Goal: Find specific page/section: Find specific page/section

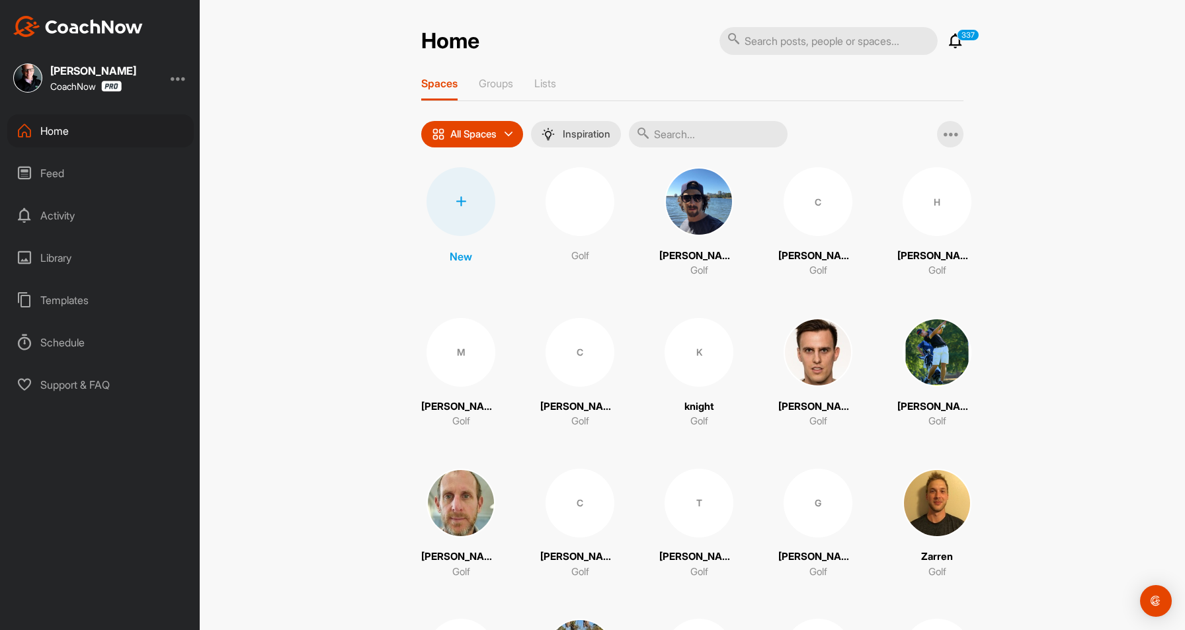
click at [760, 44] on input "text" at bounding box center [829, 41] width 218 height 28
type input "[PERSON_NAME]"
click at [706, 127] on input "text" at bounding box center [708, 134] width 159 height 26
type input "[PERSON_NAME]"
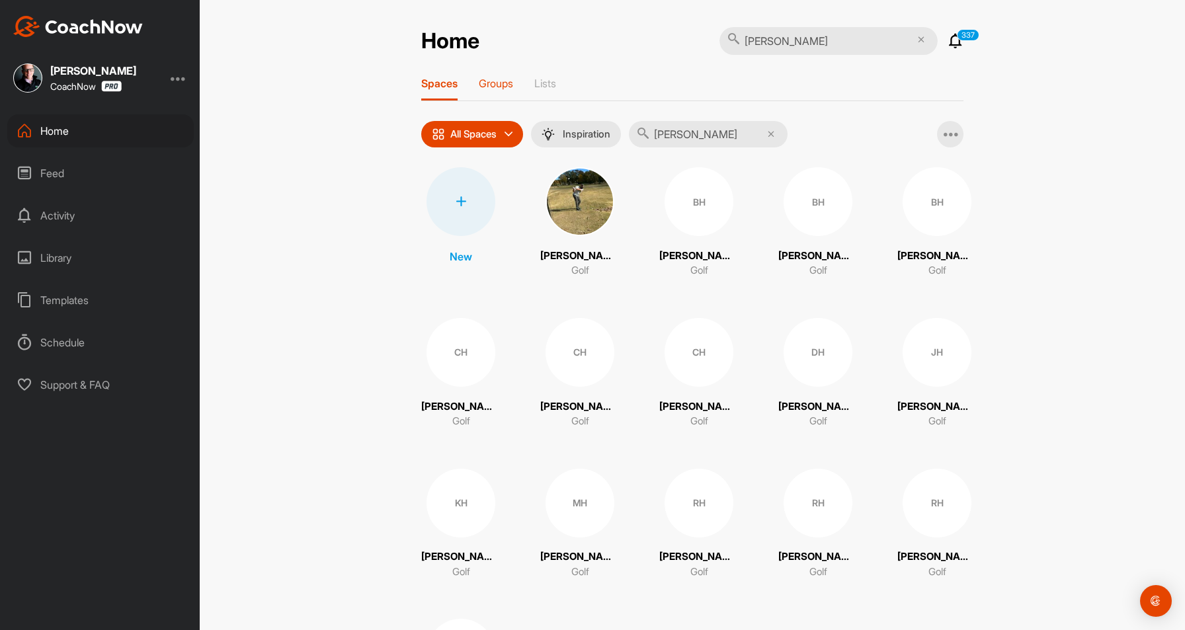
click at [493, 84] on p "Groups" at bounding box center [496, 83] width 34 height 13
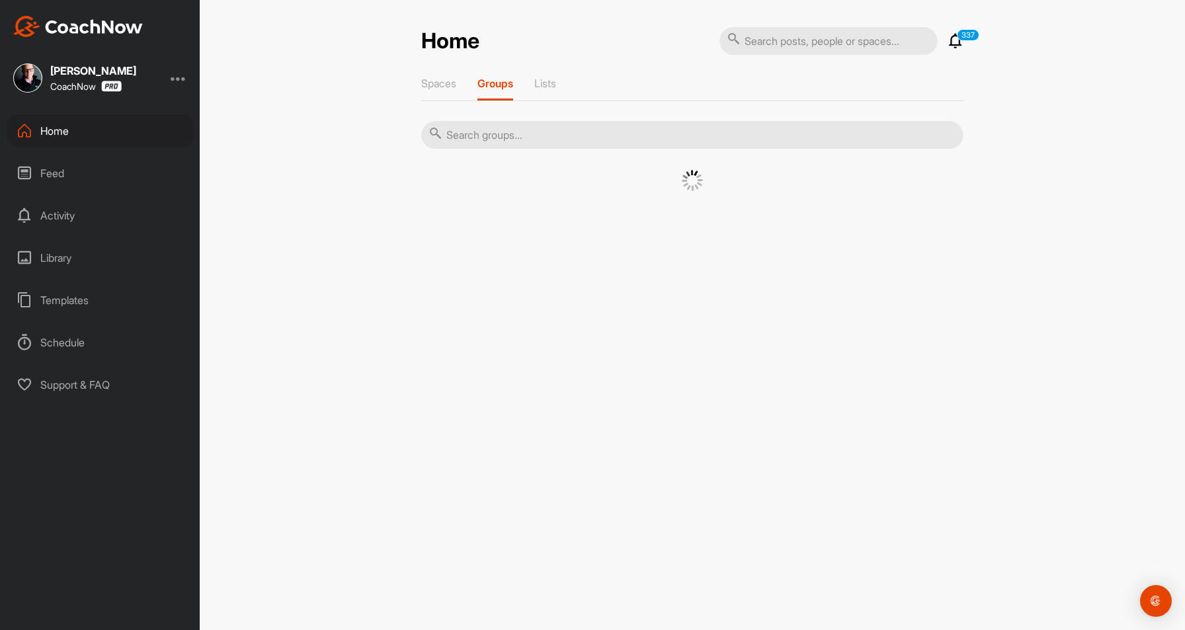
click at [648, 134] on input "text" at bounding box center [692, 135] width 542 height 28
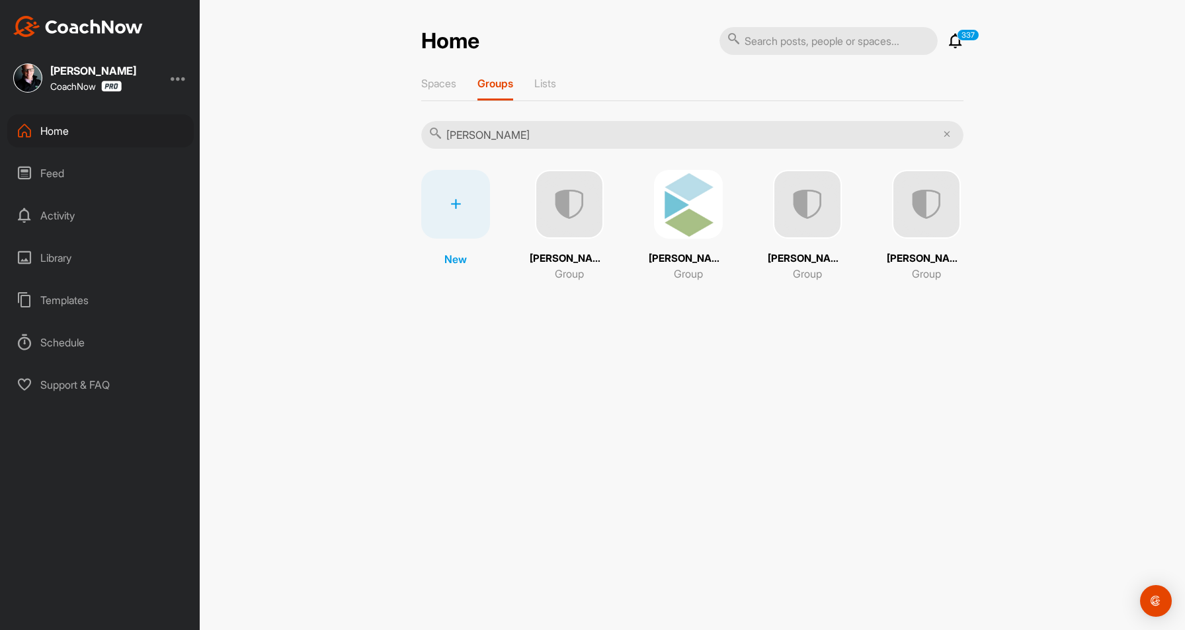
type input "[PERSON_NAME]"
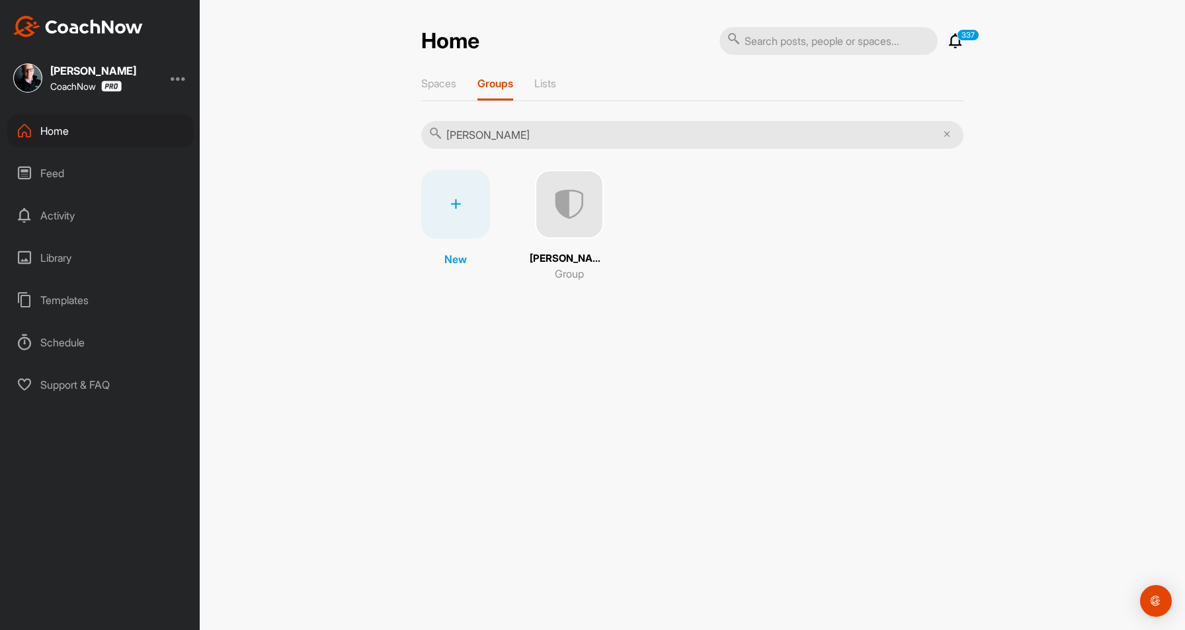
click at [601, 223] on img at bounding box center [569, 204] width 69 height 69
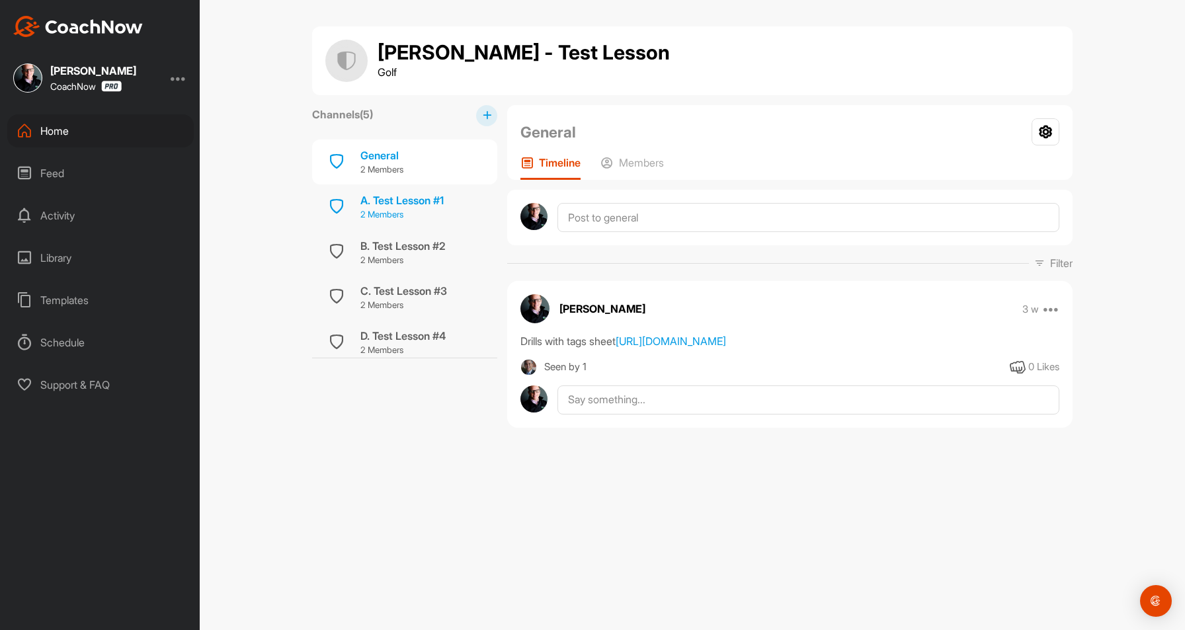
click at [439, 205] on div "A. Test Lesson #1" at bounding box center [402, 200] width 83 height 16
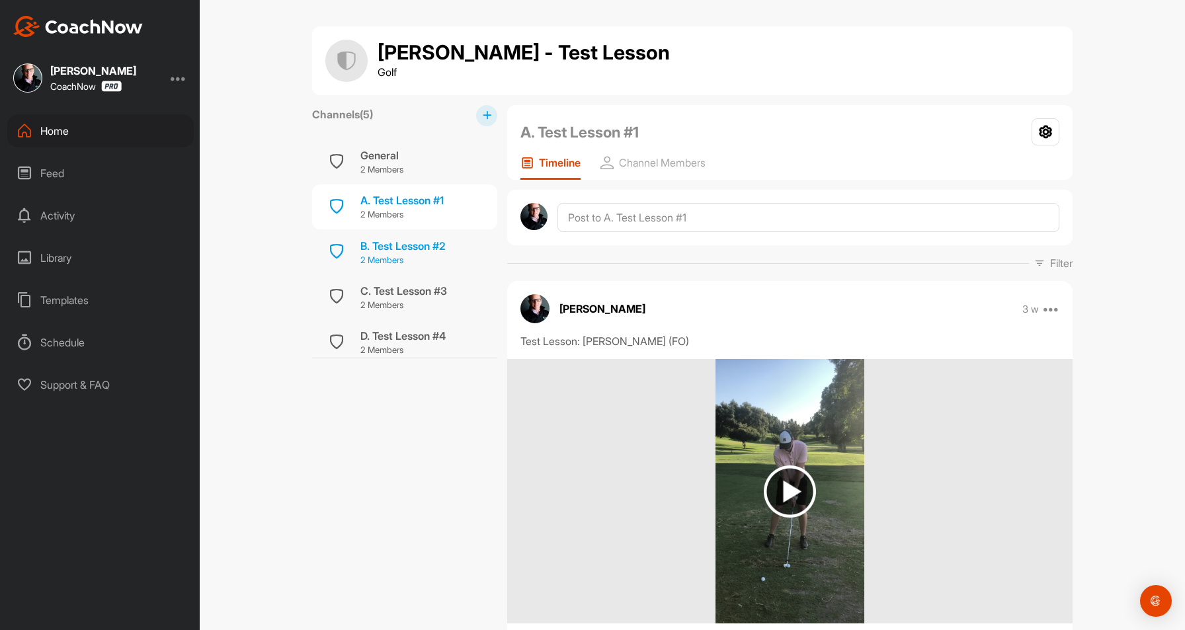
click at [405, 241] on div "B. Test Lesson #2" at bounding box center [403, 246] width 85 height 16
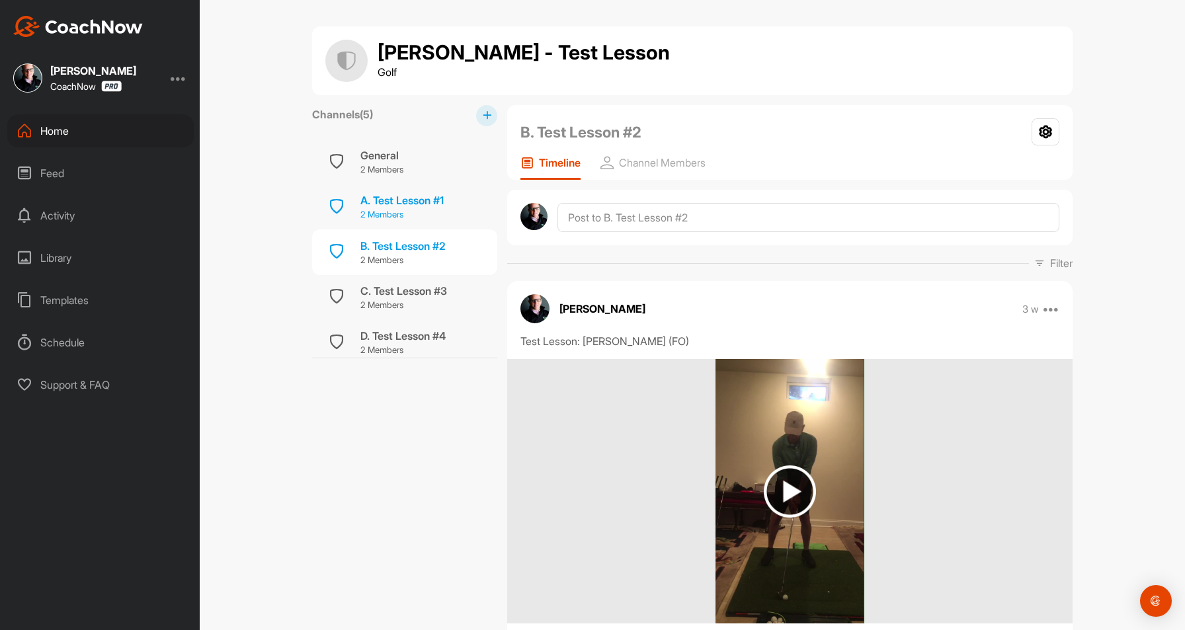
click at [411, 210] on p "2 Members" at bounding box center [402, 214] width 83 height 13
